Goal: Register for event/course

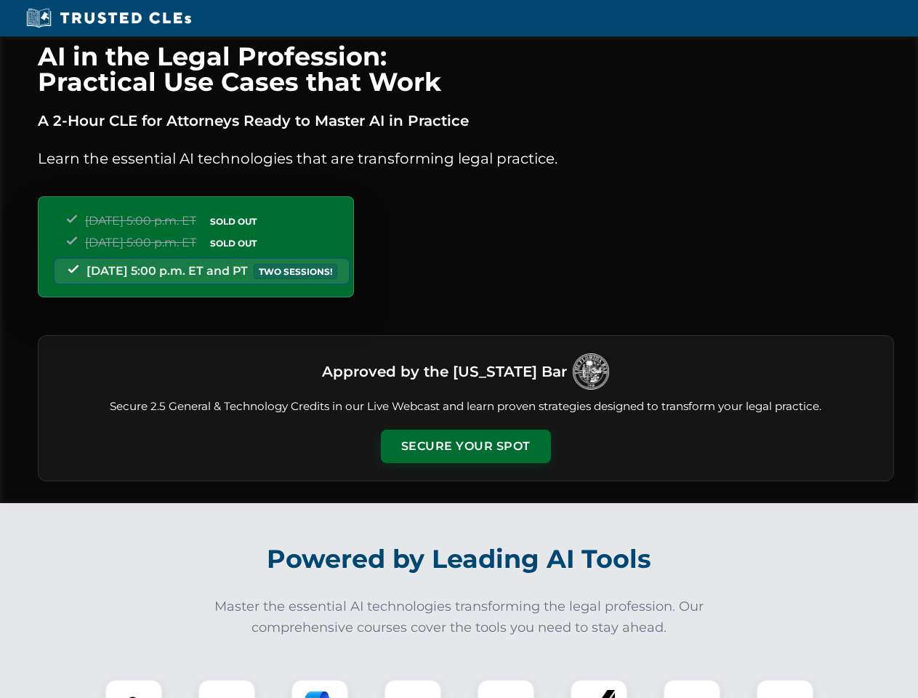
click at [465, 446] on button "Secure Your Spot" at bounding box center [466, 446] width 170 height 33
click at [134, 689] on img at bounding box center [134, 708] width 42 height 42
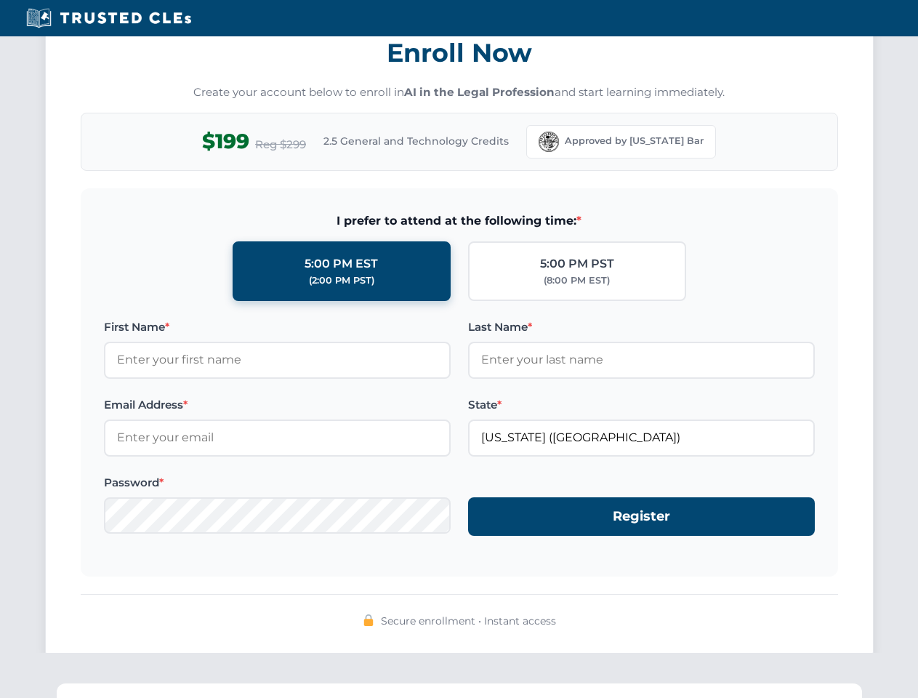
scroll to position [1427, 0]
